Goal: Information Seeking & Learning: Find specific fact

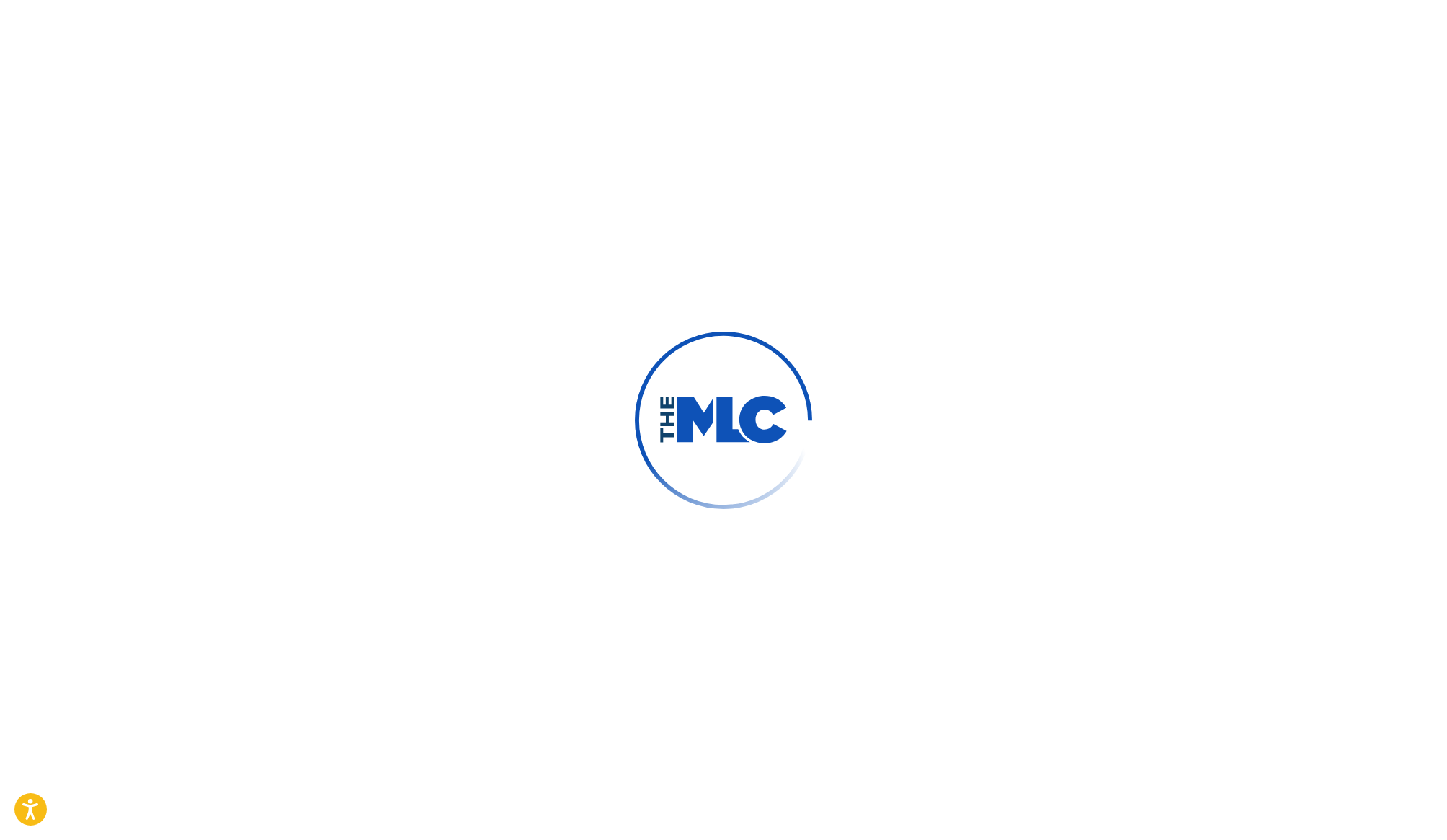
click at [857, 407] on div at bounding box center [724, 420] width 1447 height 840
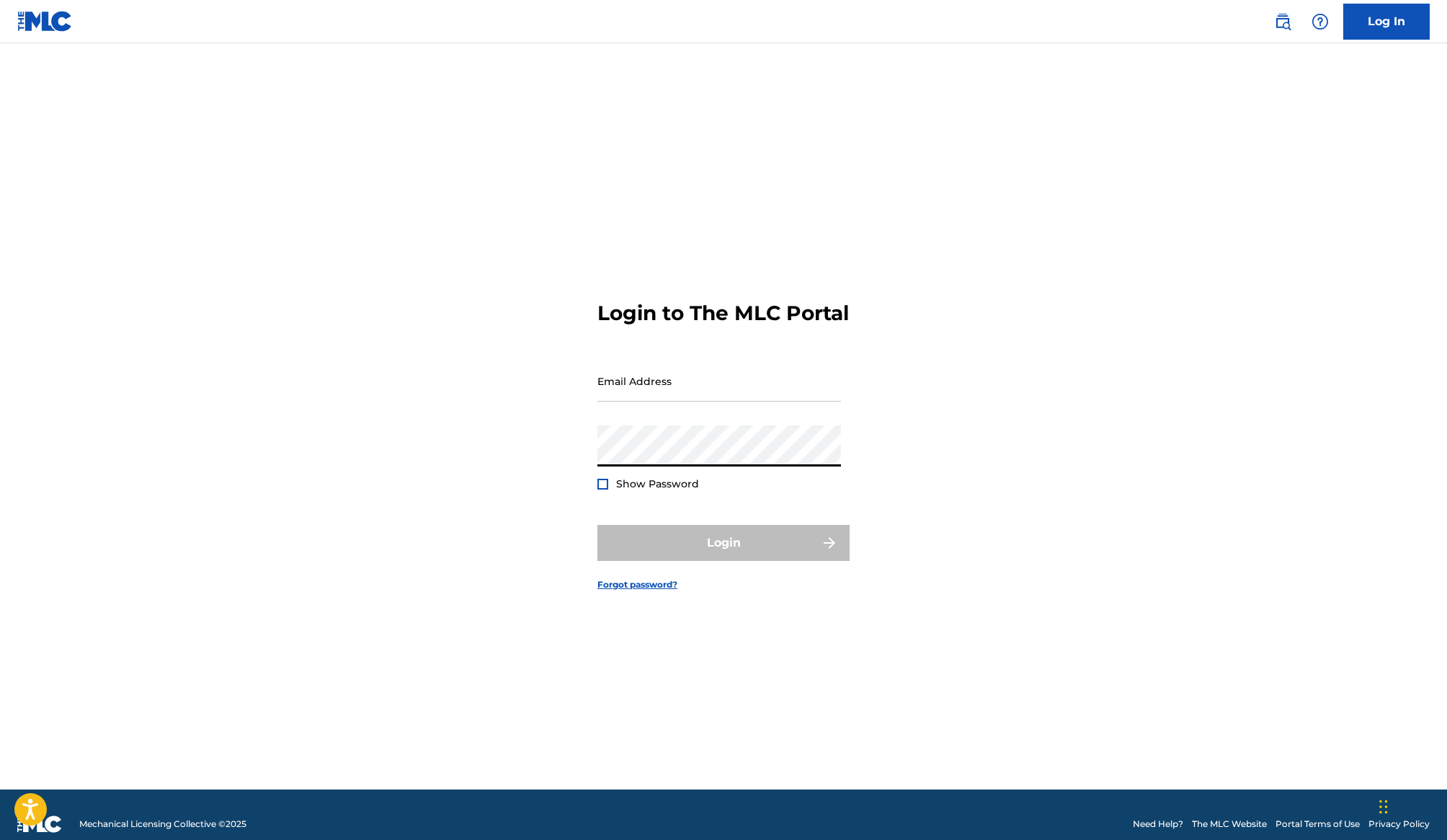
type input "[EMAIL_ADDRESS][DOMAIN_NAME]"
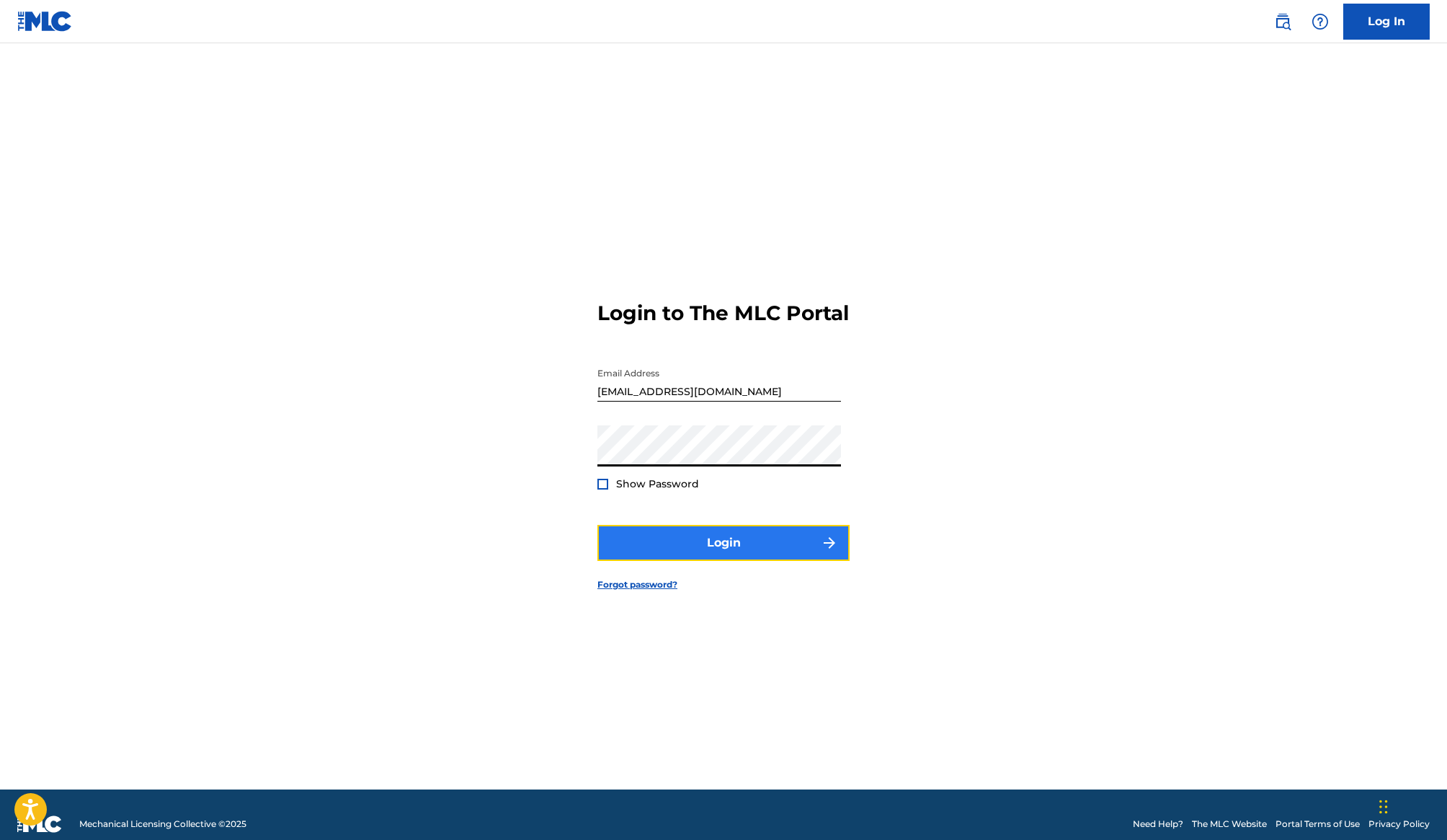
click at [679, 551] on button "Login" at bounding box center [724, 543] width 253 height 36
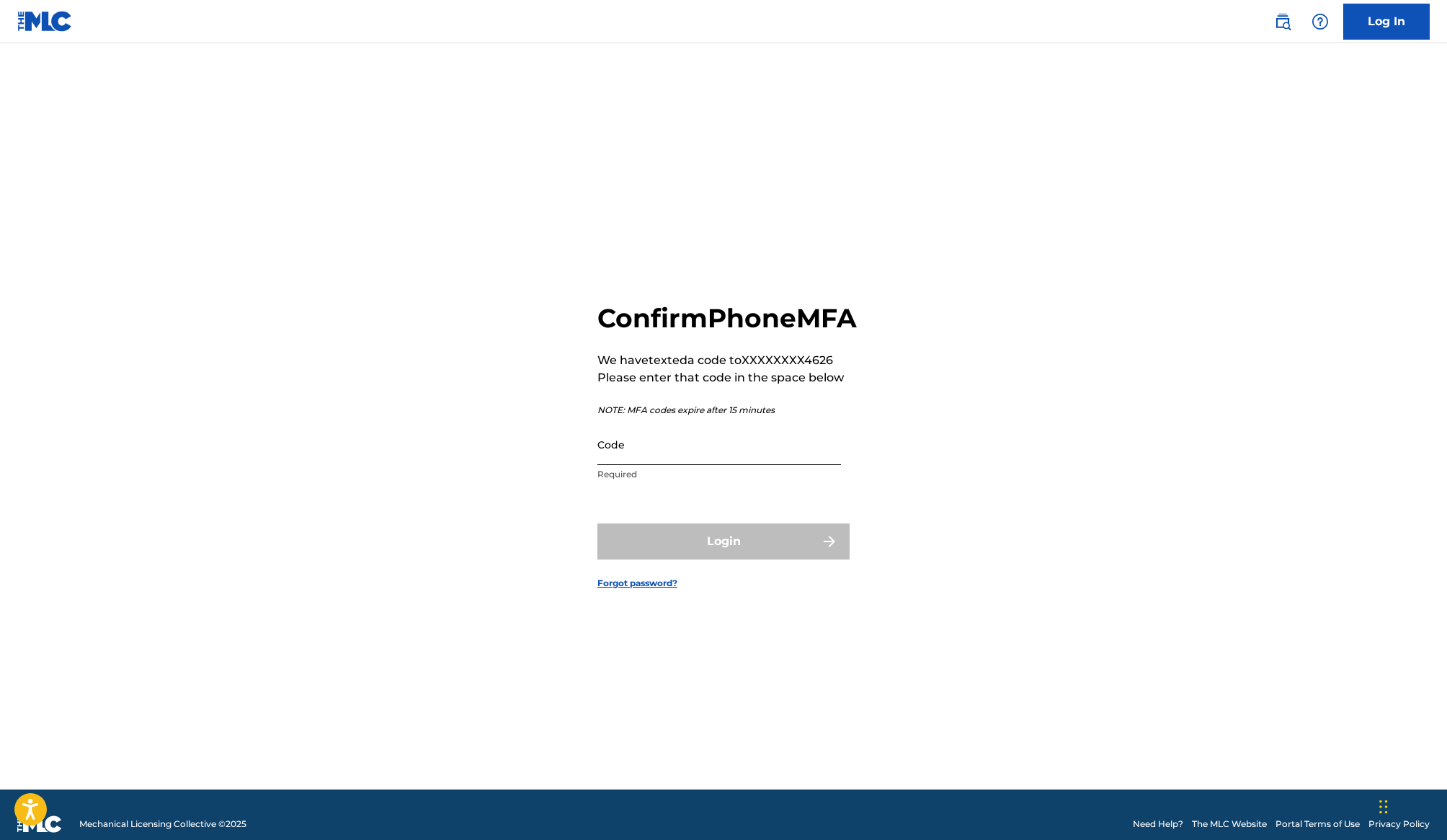
click at [702, 463] on input "Code" at bounding box center [719, 444] width 244 height 41
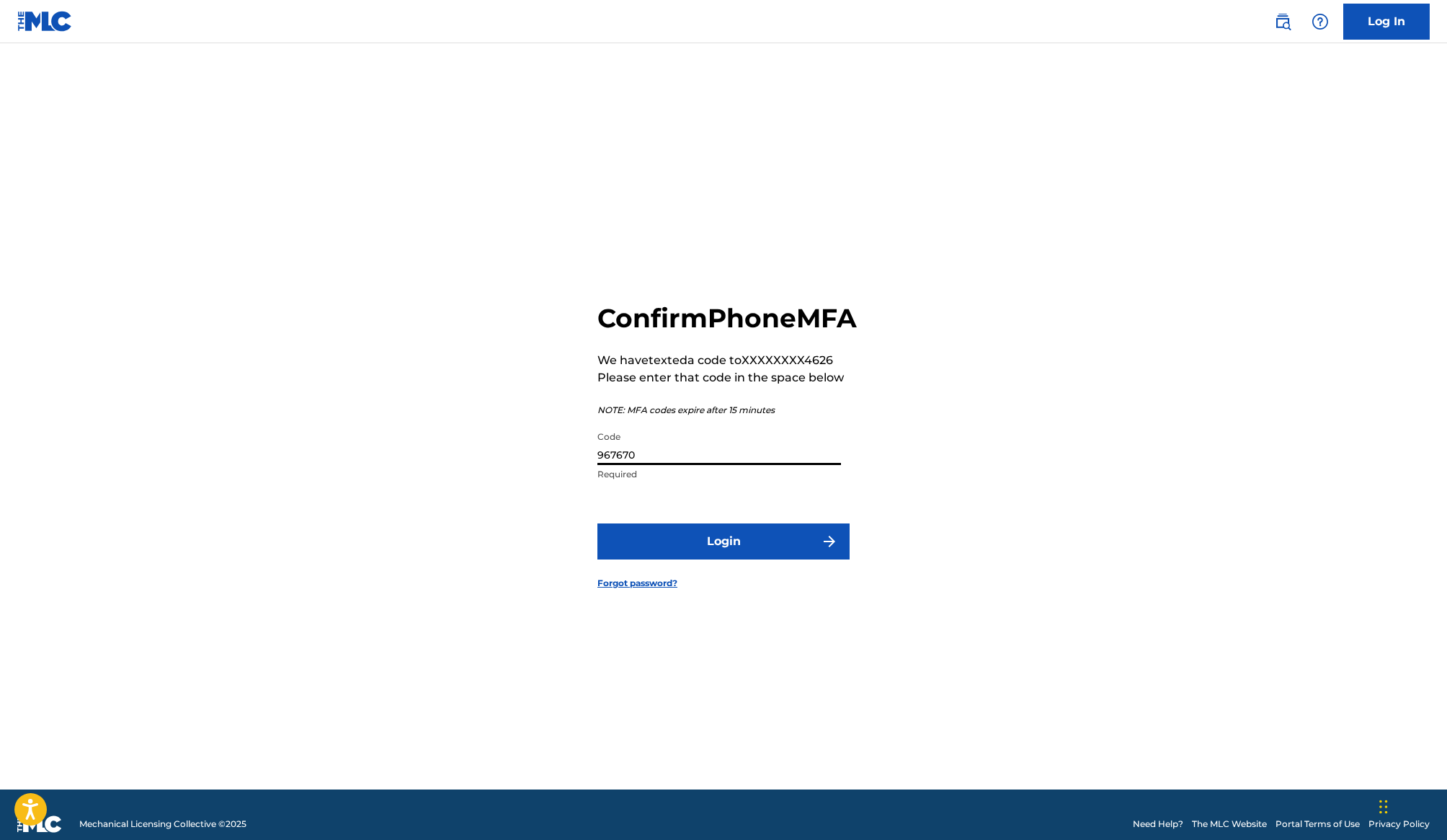
type input "967670"
click at [598, 523] on button "Login" at bounding box center [724, 541] width 253 height 36
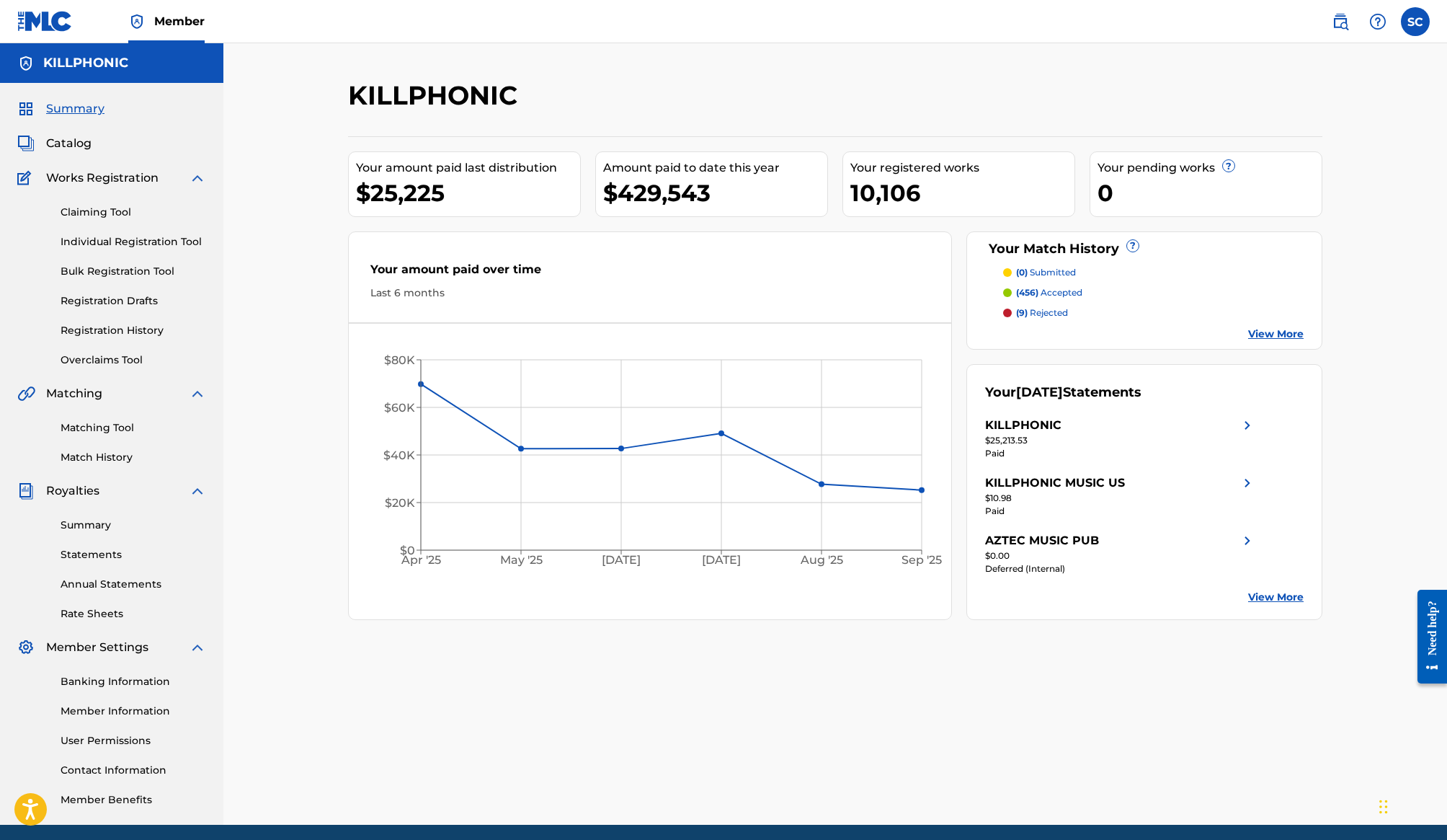
click at [122, 142] on div "Catalog" at bounding box center [111, 143] width 189 height 17
click at [87, 137] on span "Catalog" at bounding box center [69, 143] width 46 height 17
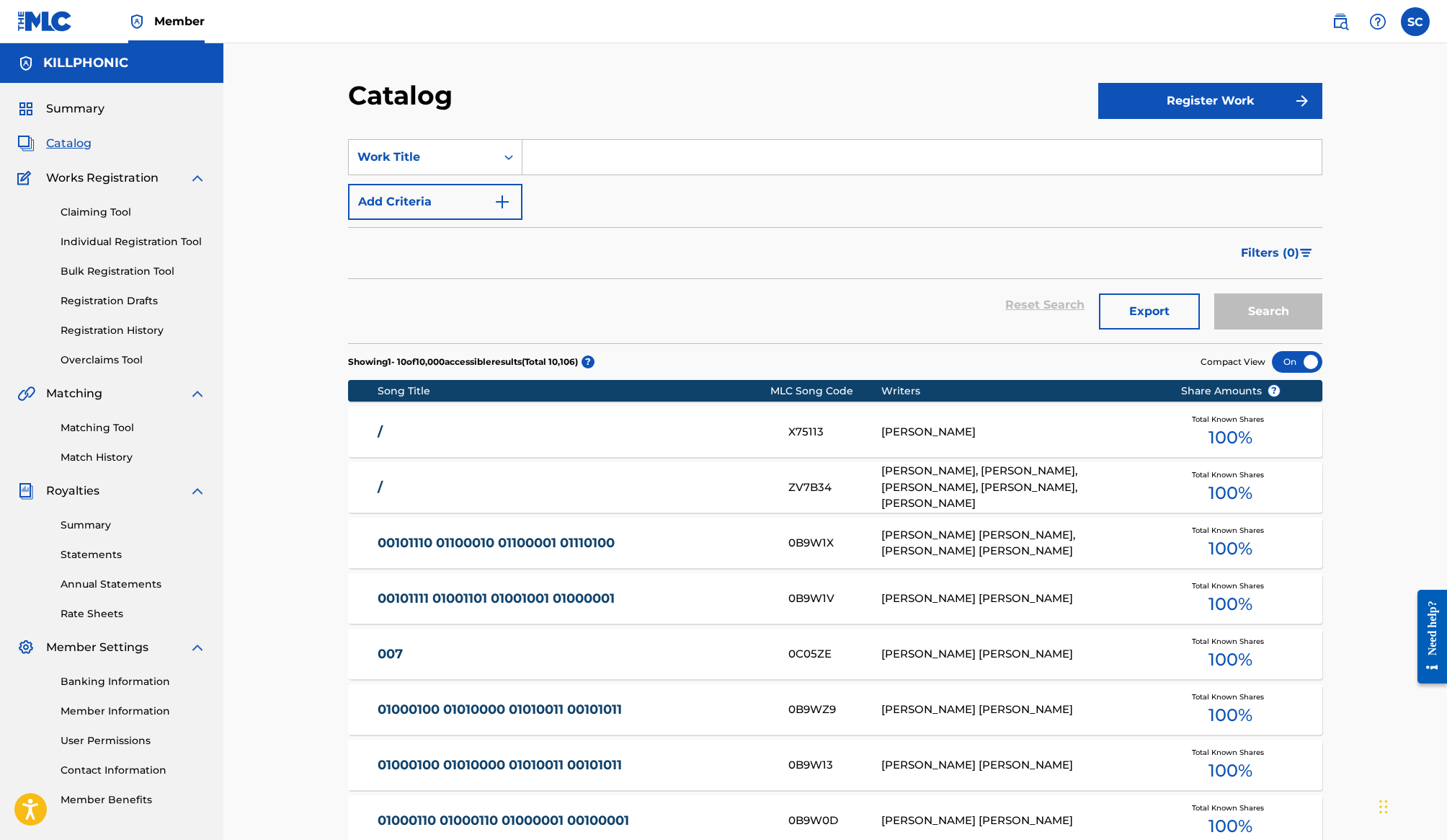
click at [686, 141] on input "Search Form" at bounding box center [922, 157] width 799 height 35
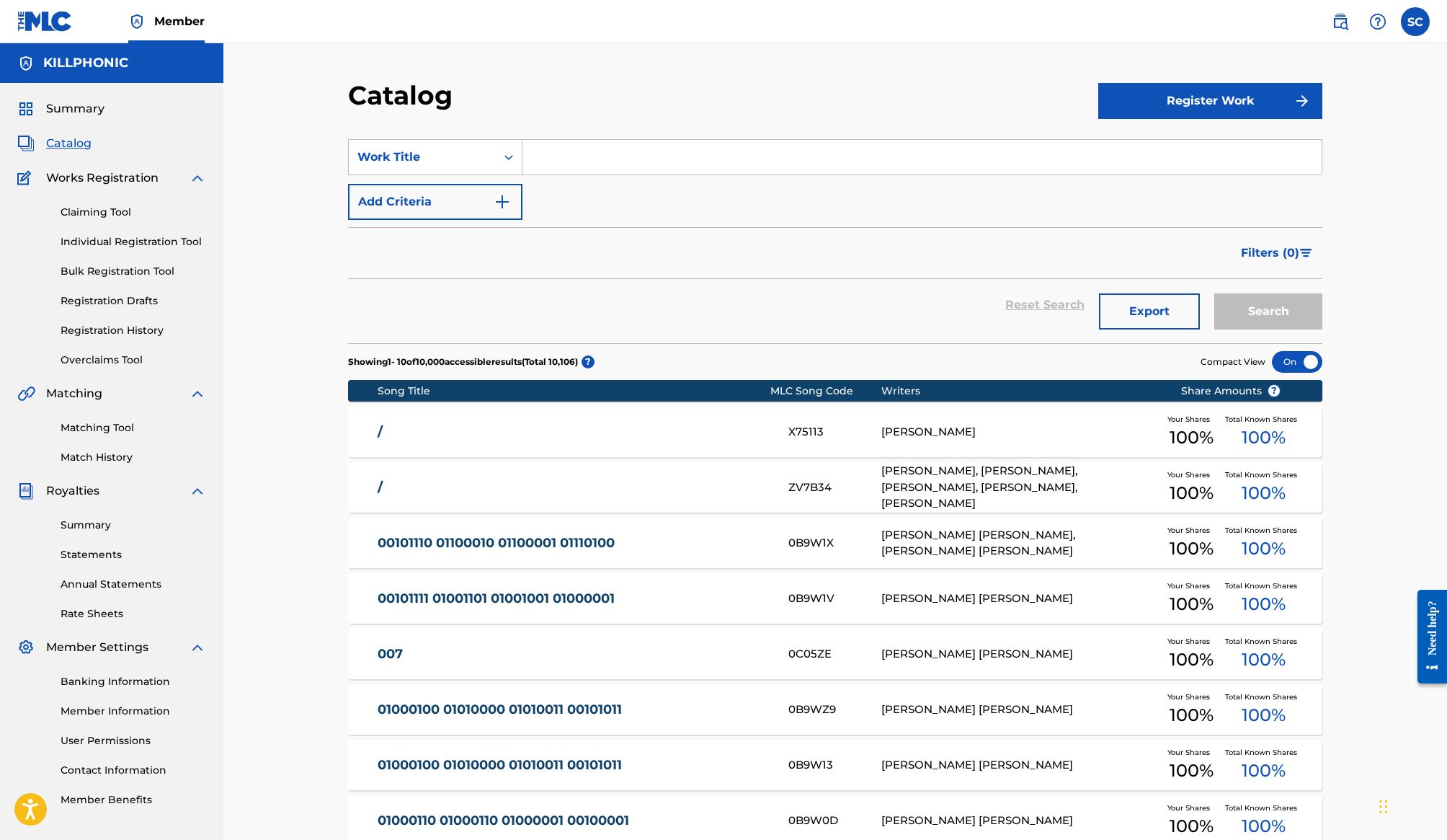
paste input "Ghost Town"
type input "Ghost Town"
click at [1215, 293] on button "Search" at bounding box center [1268, 311] width 108 height 36
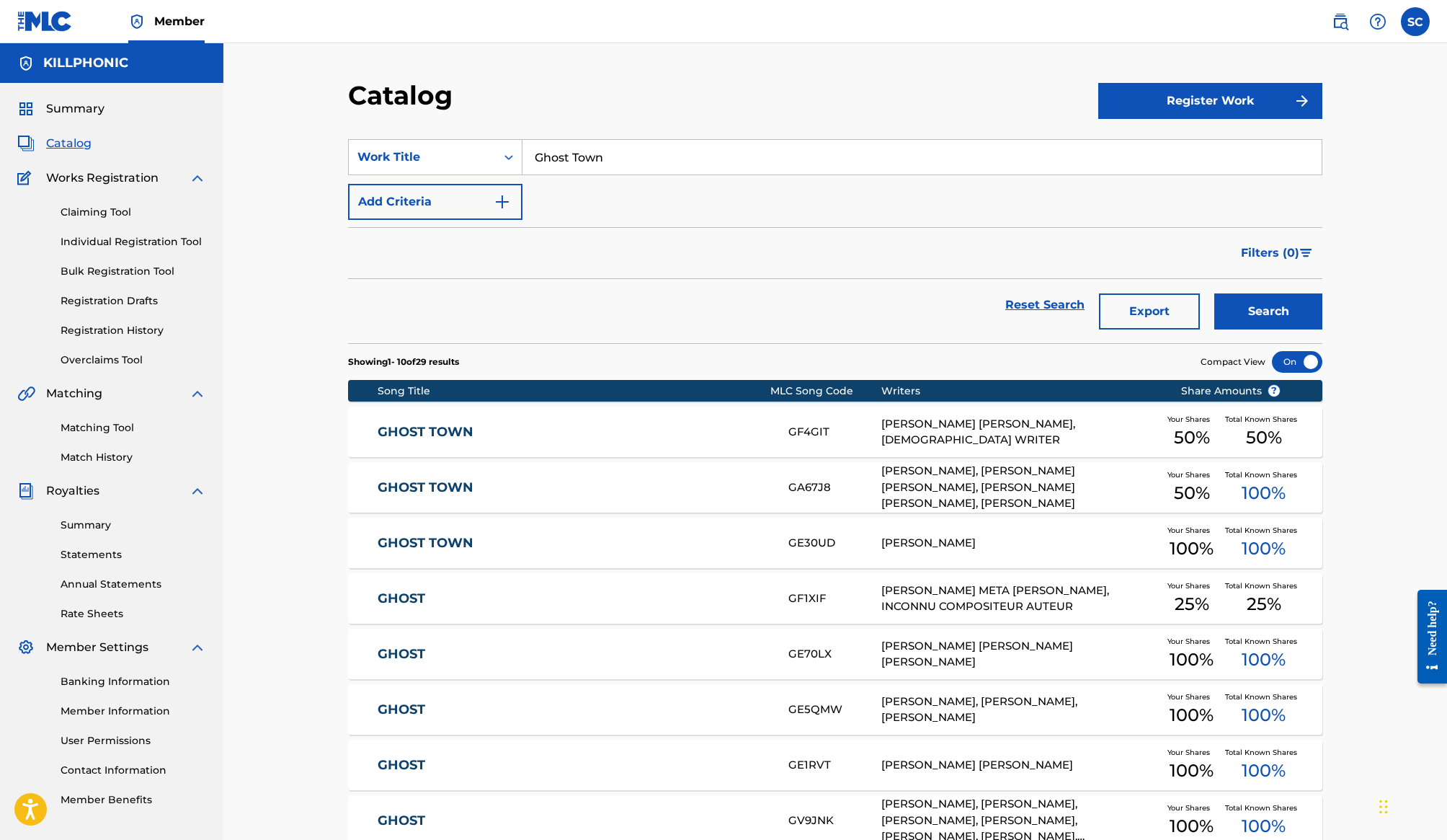
click at [612, 496] on link "GHOST TOWN" at bounding box center [574, 487] width 392 height 17
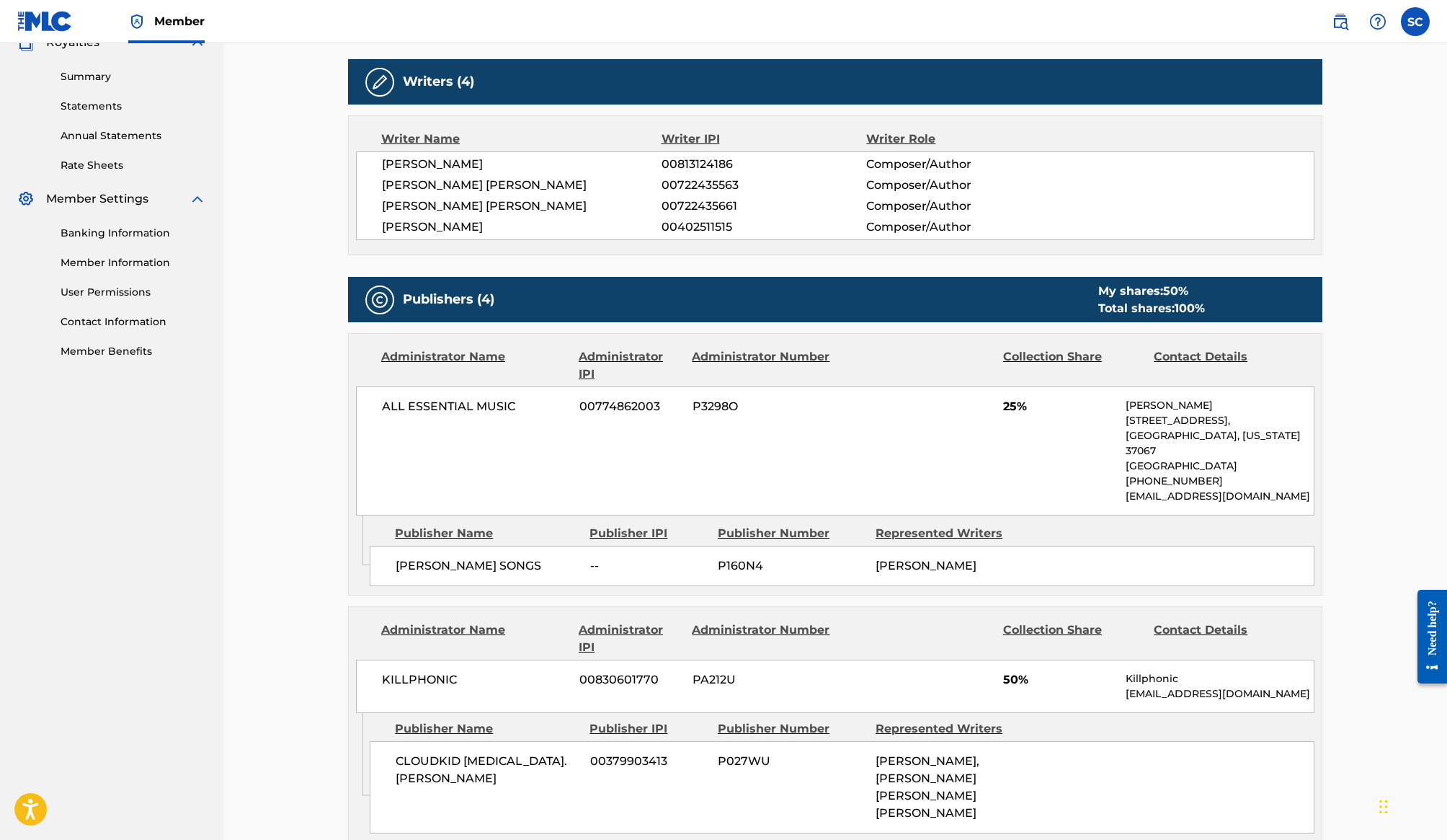
scroll to position [451, 0]
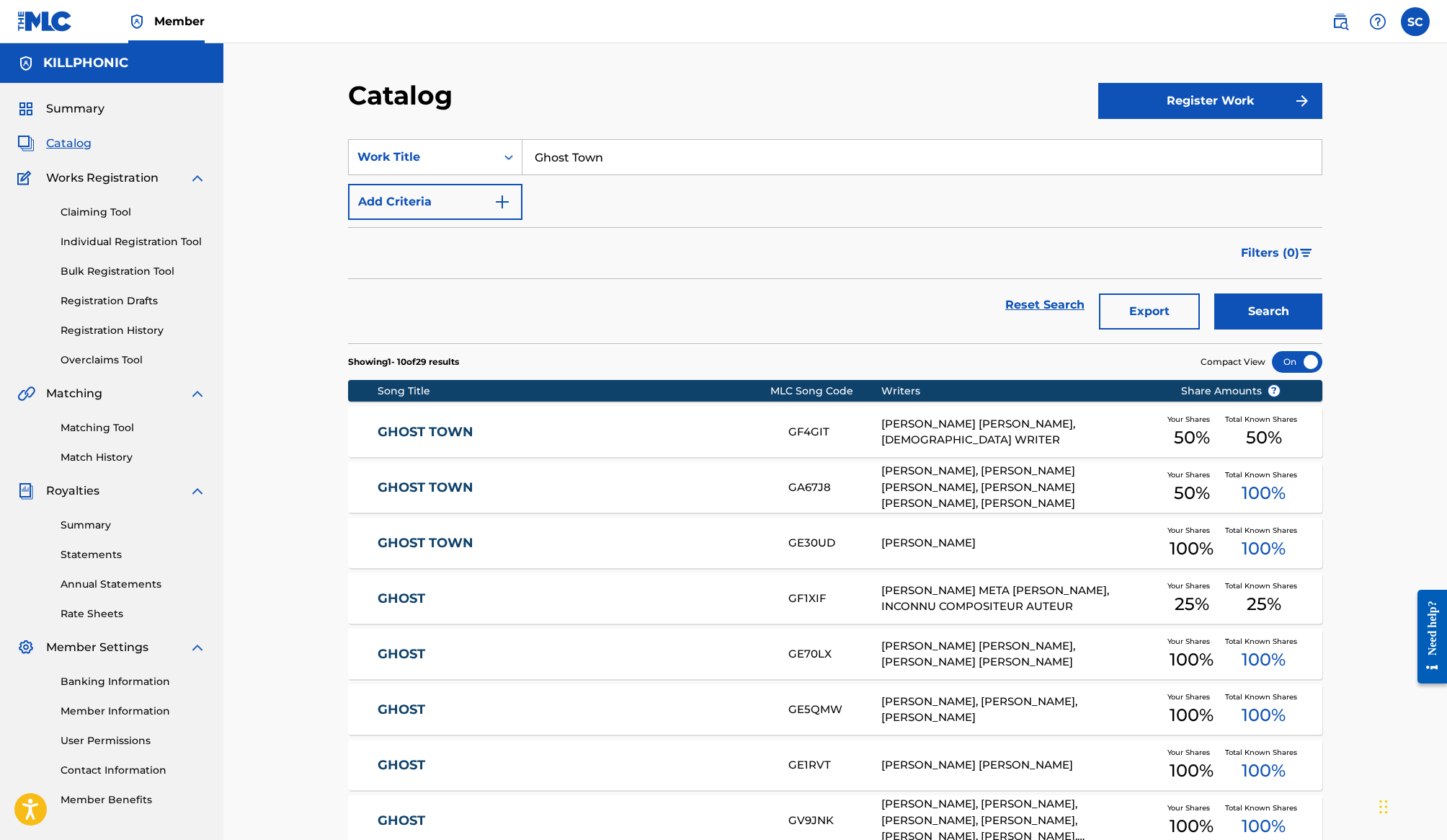
click at [615, 430] on link "GHOST TOWN" at bounding box center [574, 432] width 392 height 17
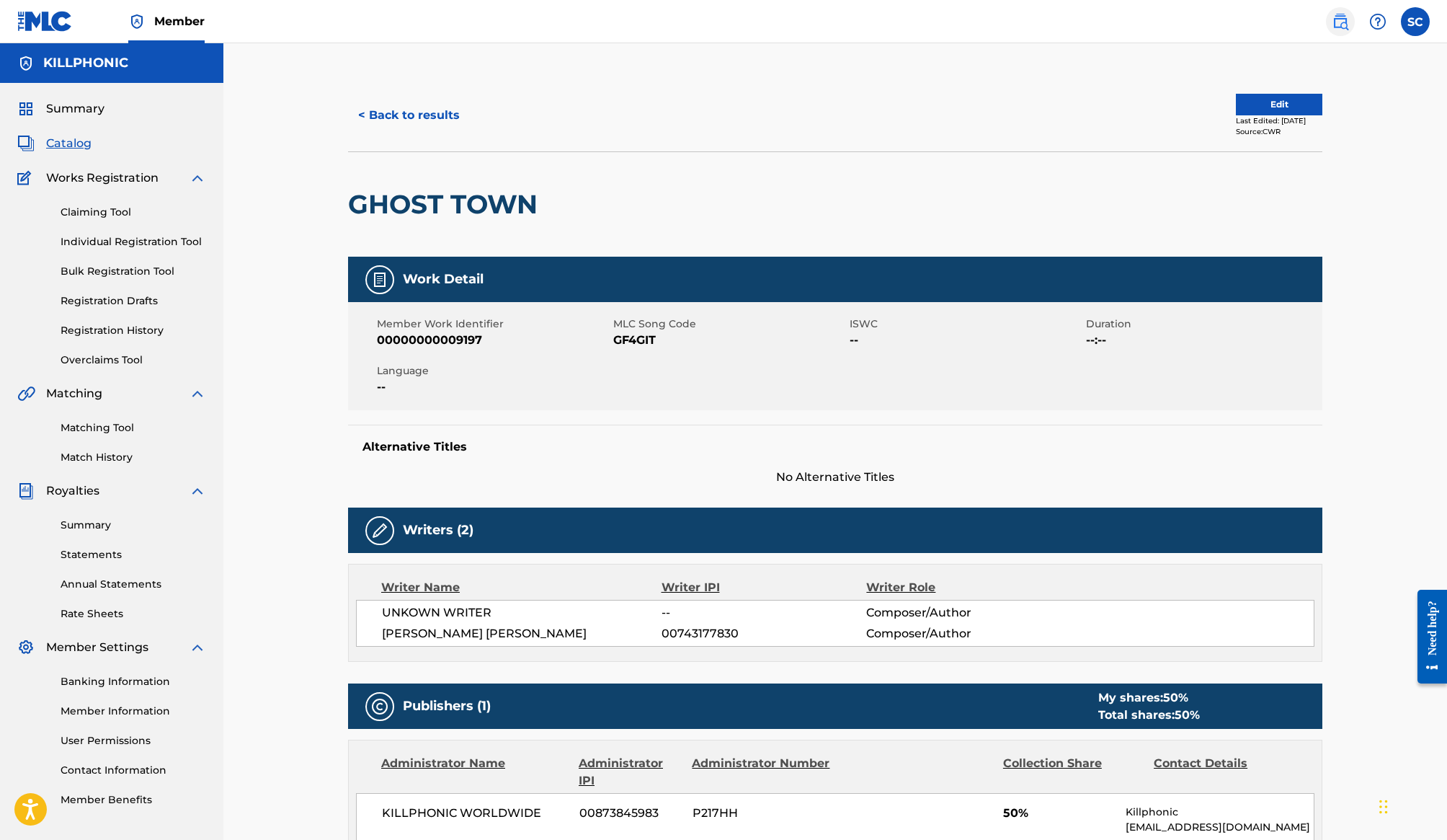
click at [1342, 24] on img at bounding box center [1341, 22] width 17 height 17
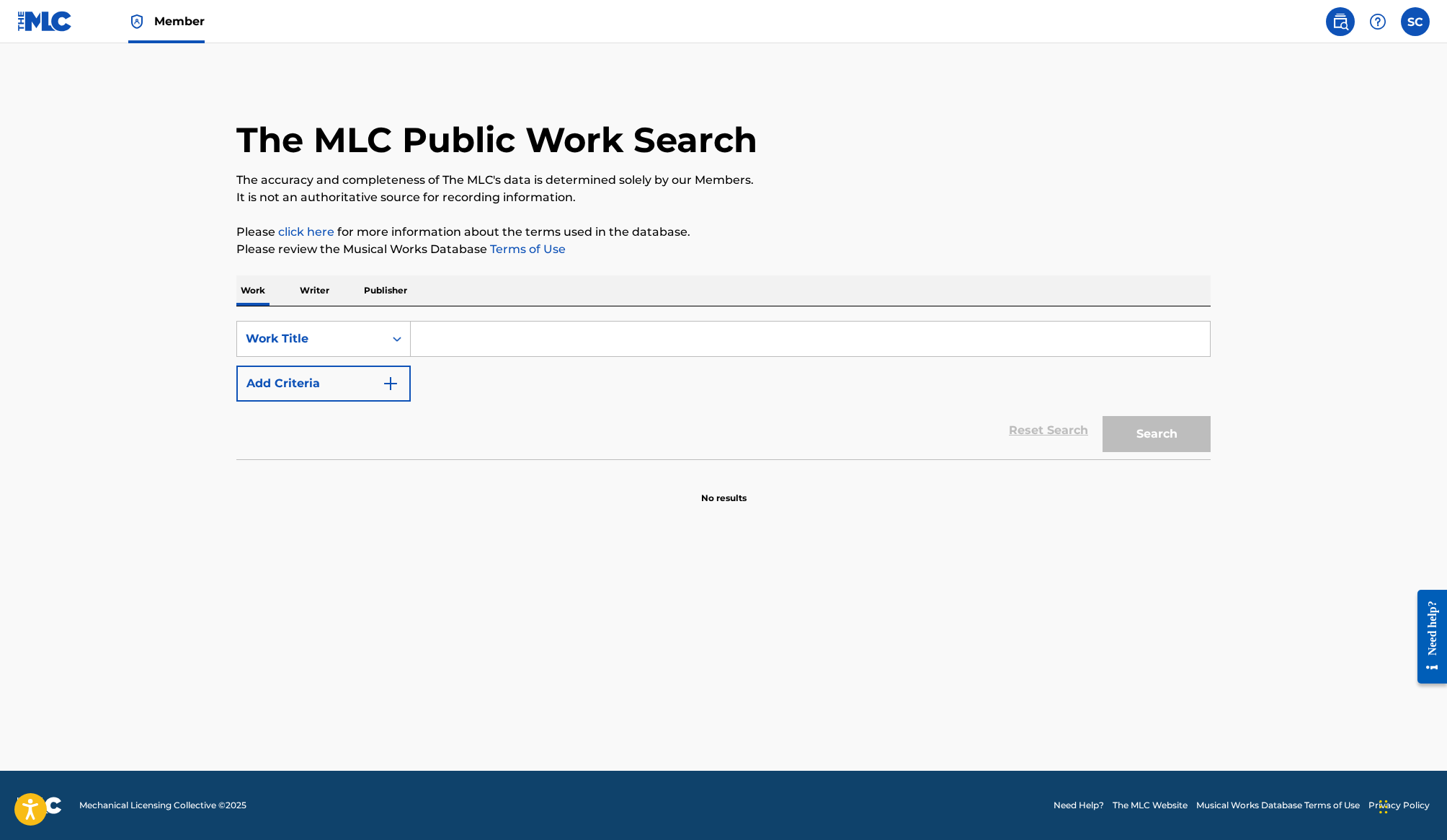
click at [497, 333] on input "Search Form" at bounding box center [810, 339] width 799 height 35
paste input "Ghost Town"
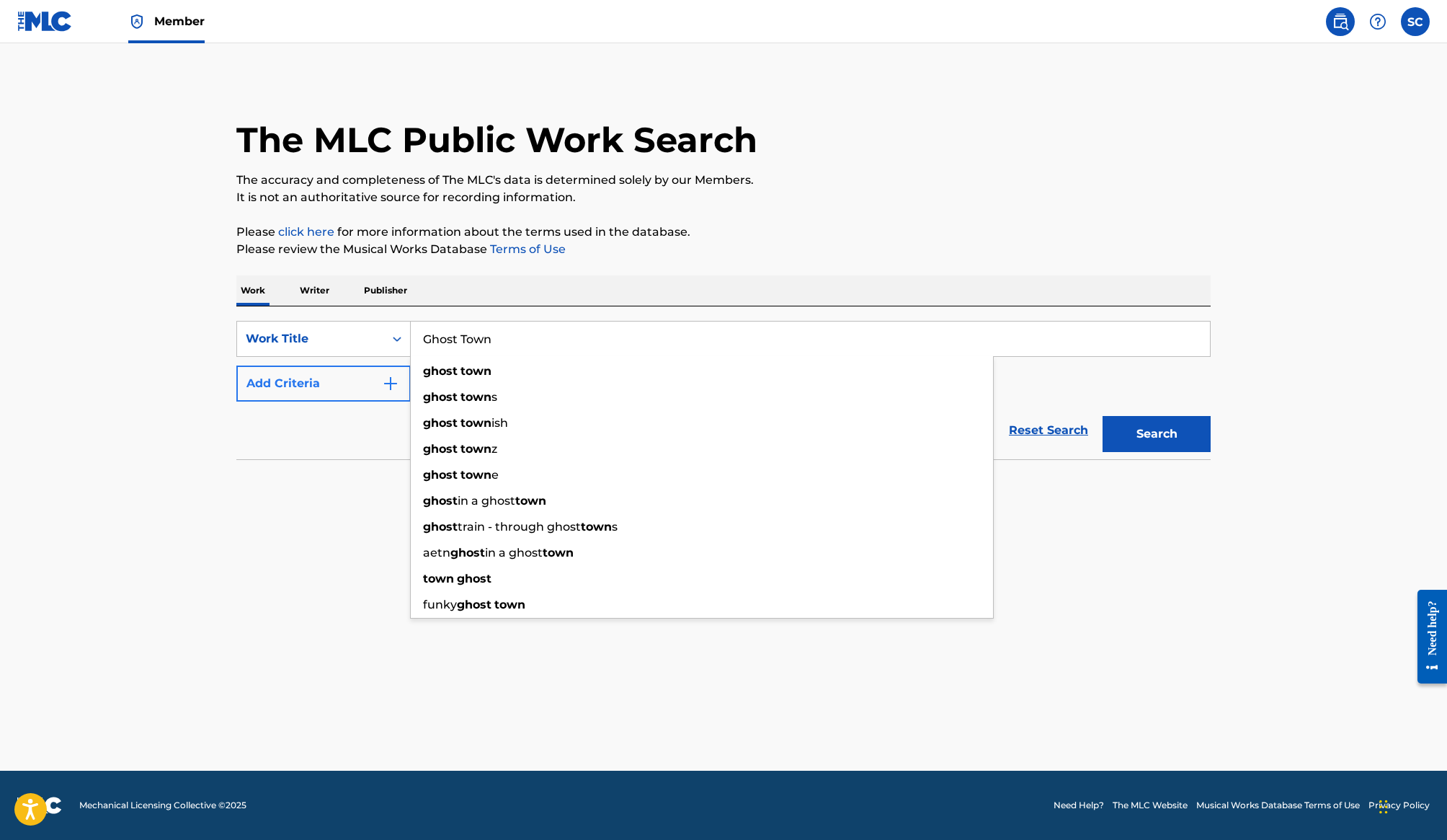
type input "Ghost Town"
click at [353, 381] on button "Add Criteria" at bounding box center [323, 383] width 174 height 36
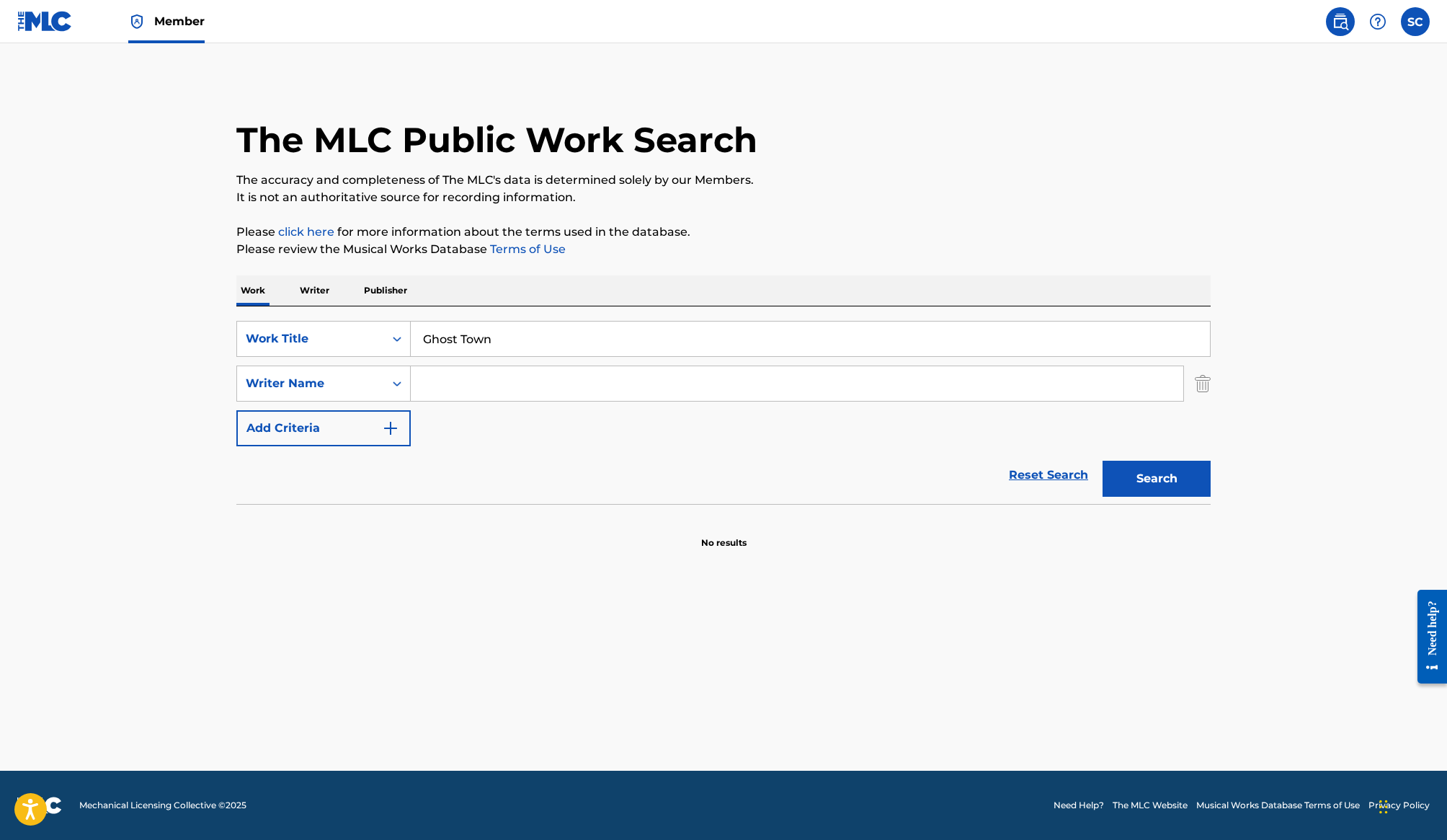
click at [460, 376] on input "Search Form" at bounding box center [797, 383] width 773 height 35
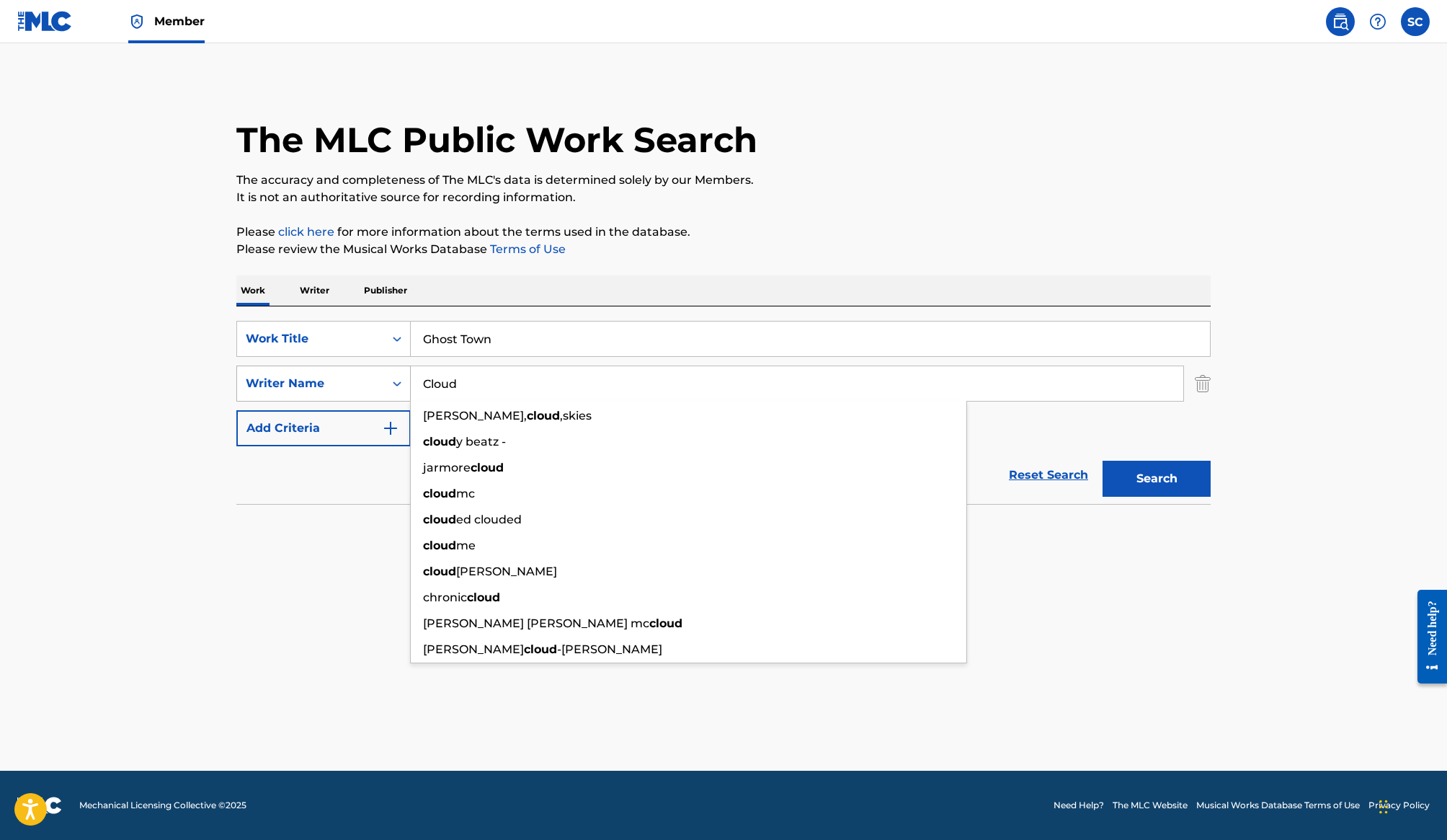
type input "Cloud"
click at [375, 384] on div "Writer Name" at bounding box center [310, 383] width 130 height 17
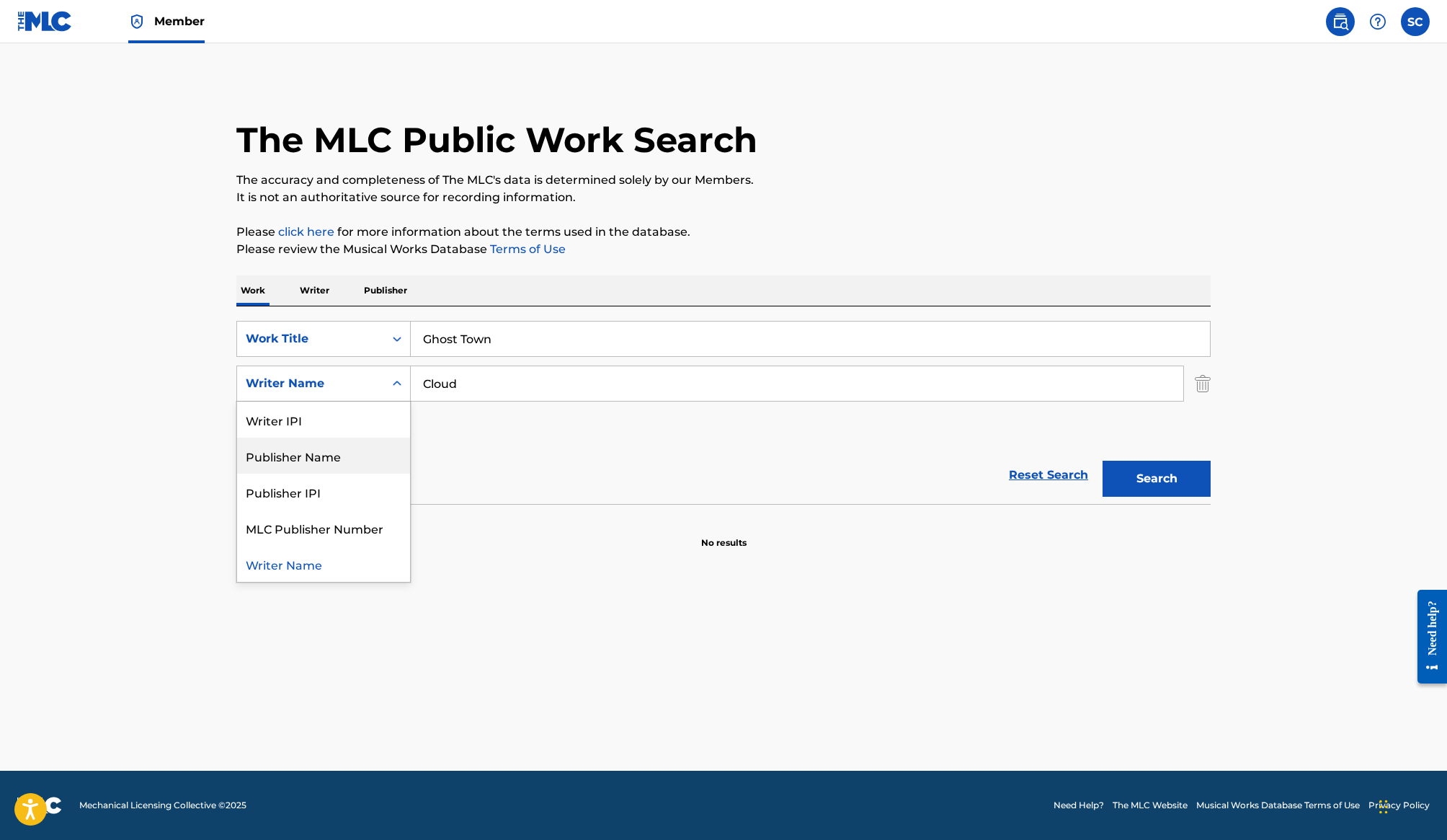
click at [366, 466] on div "Publisher Name" at bounding box center [323, 456] width 173 height 36
click at [487, 399] on input "Search Form" at bounding box center [797, 383] width 773 height 35
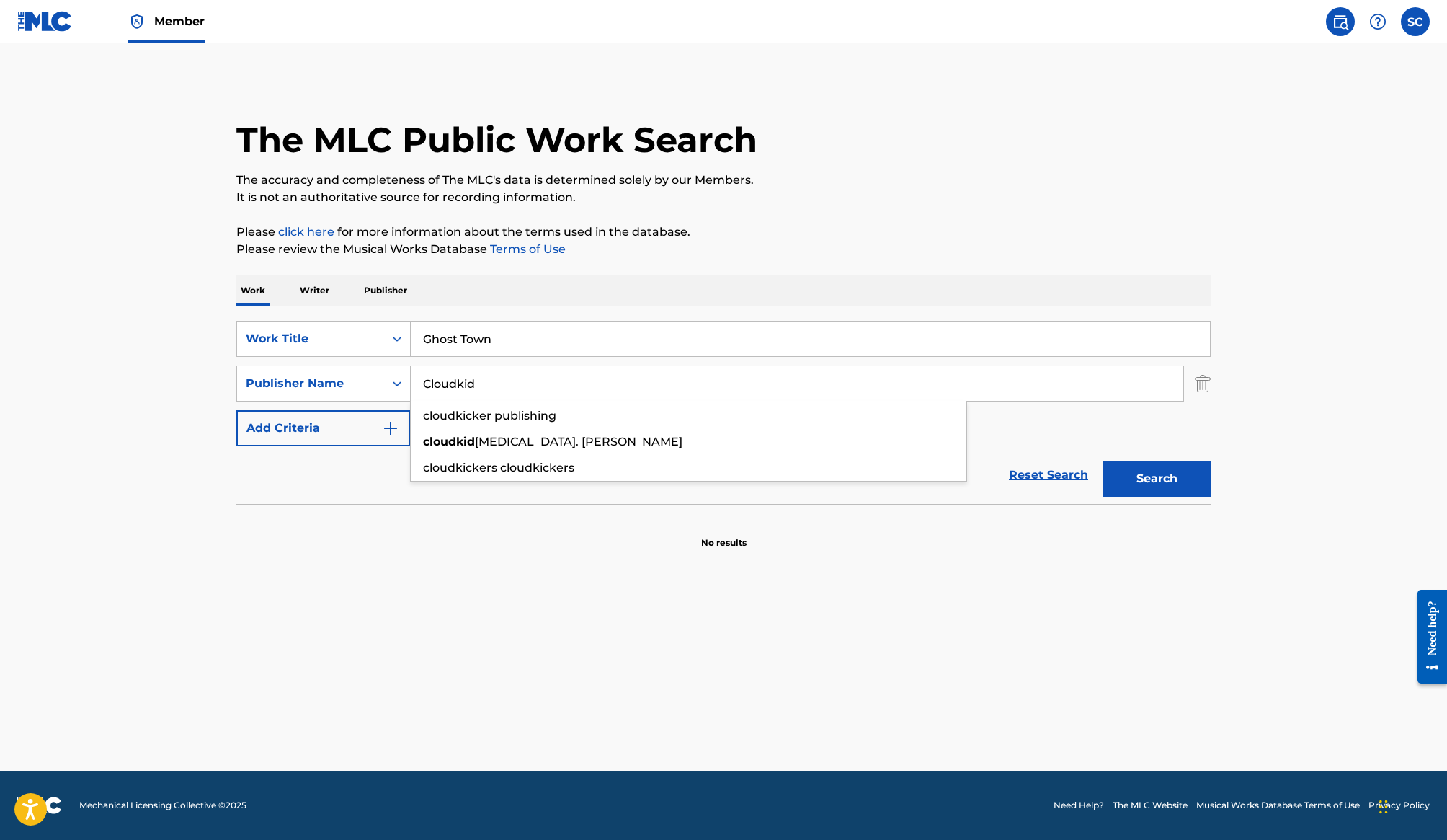
type input "Cloudkid"
click at [1103, 461] on button "Search" at bounding box center [1156, 479] width 108 height 36
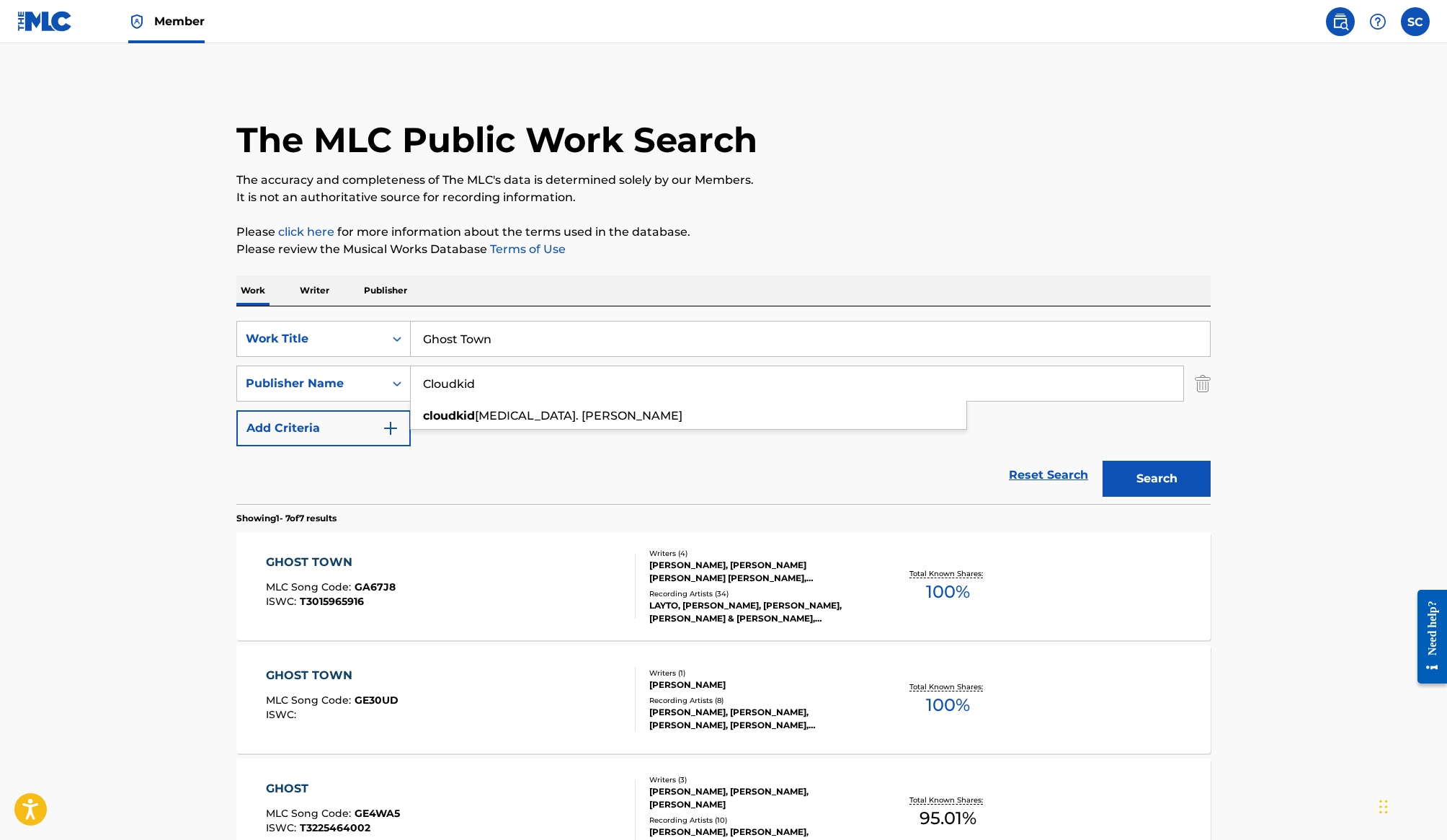
click at [540, 587] on div "GHOST TOWN MLC Song Code : GA67J8 ISWC : T3015965916" at bounding box center [451, 586] width 370 height 65
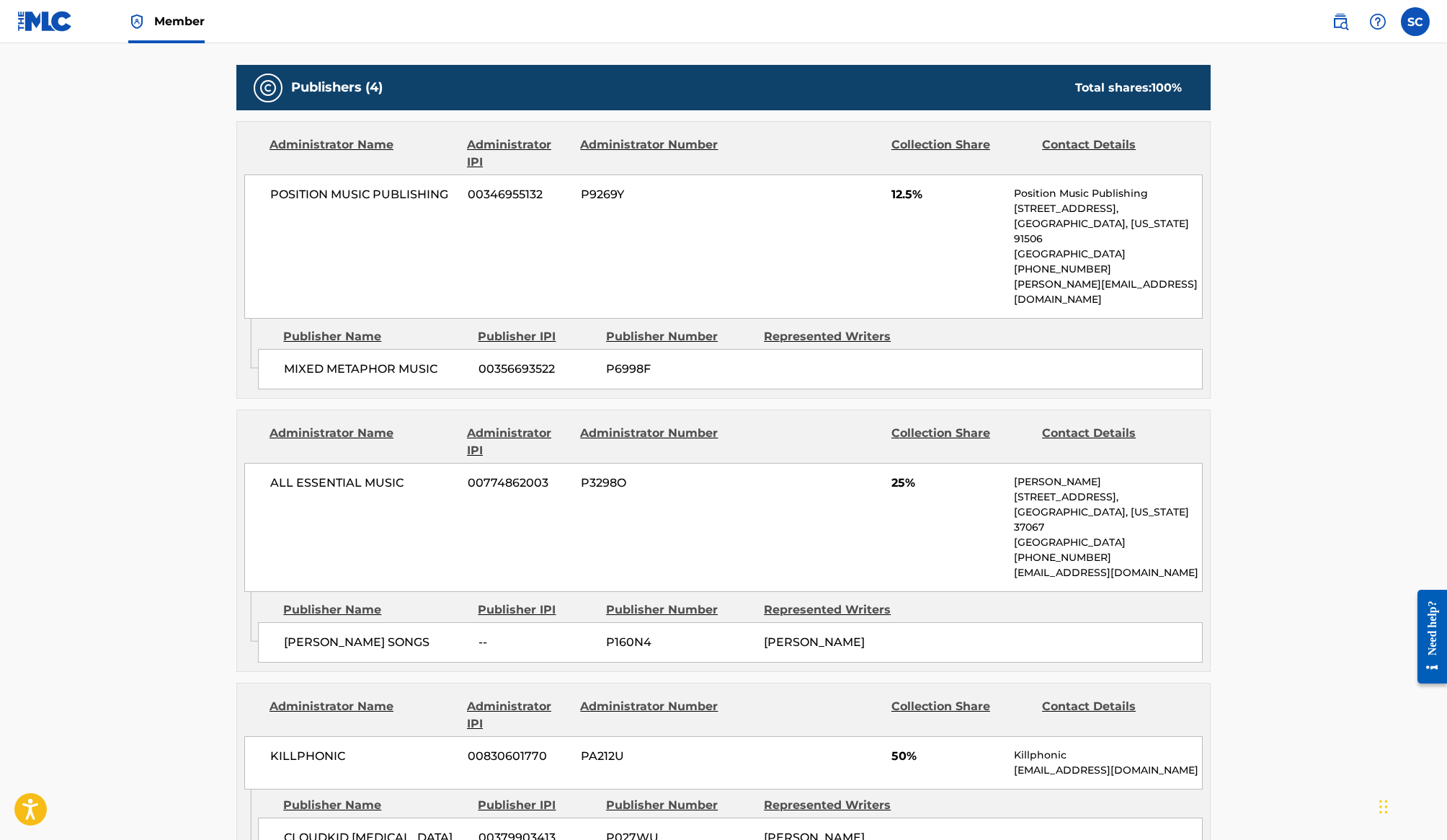
scroll to position [659, 0]
